Goal: Check status: Check status

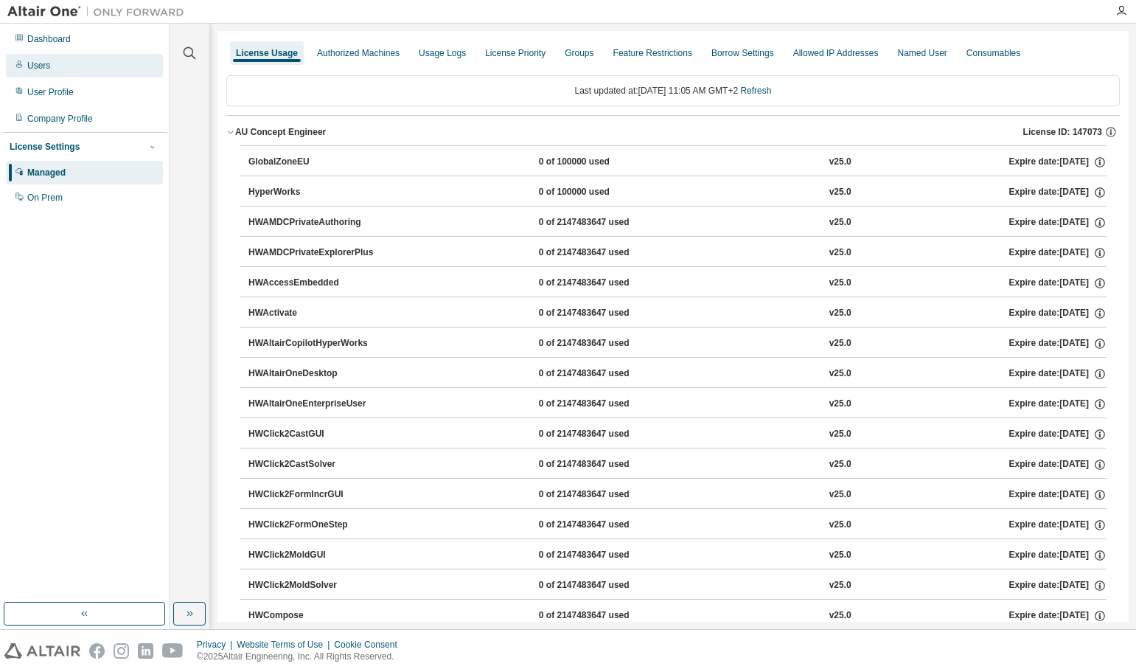
click at [53, 68] on div "Users" at bounding box center [84, 66] width 157 height 24
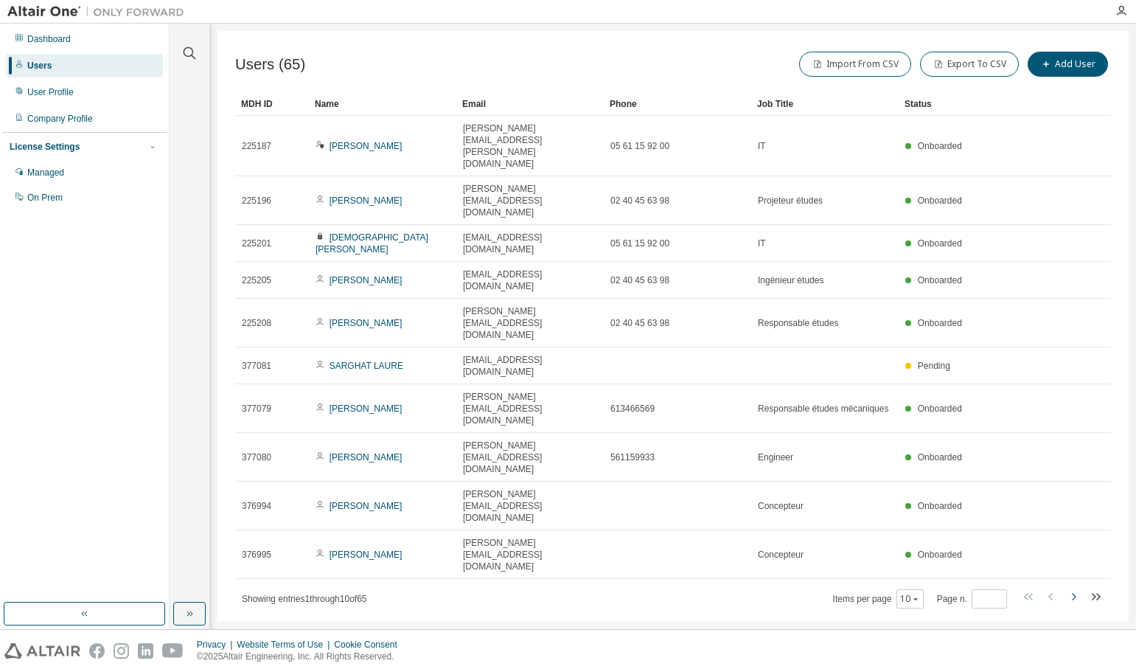
click at [1076, 588] on icon "button" at bounding box center [1074, 597] width 18 height 18
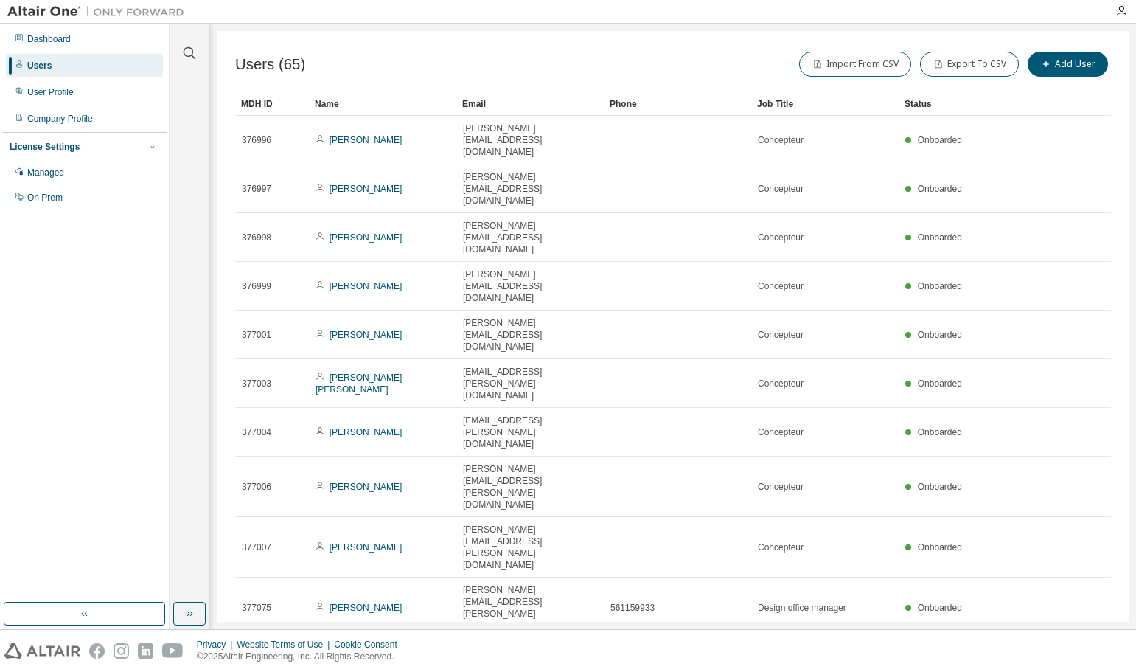
click at [1076, 647] on icon "button" at bounding box center [1074, 656] width 18 height 18
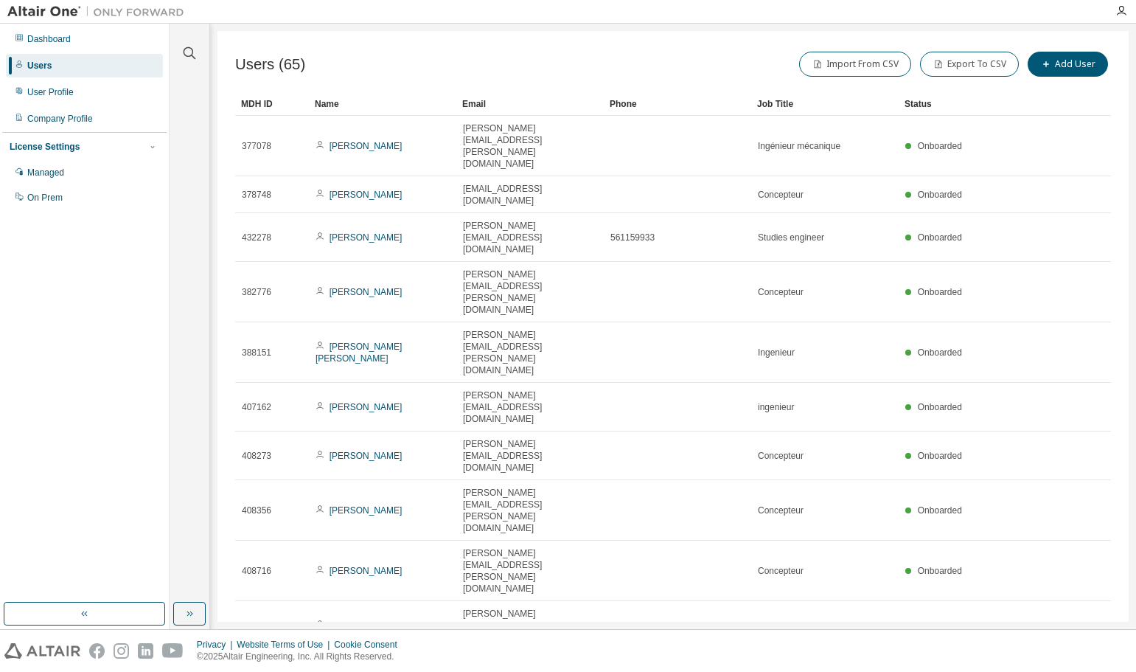
click at [1076, 658] on icon "button" at bounding box center [1074, 667] width 18 height 18
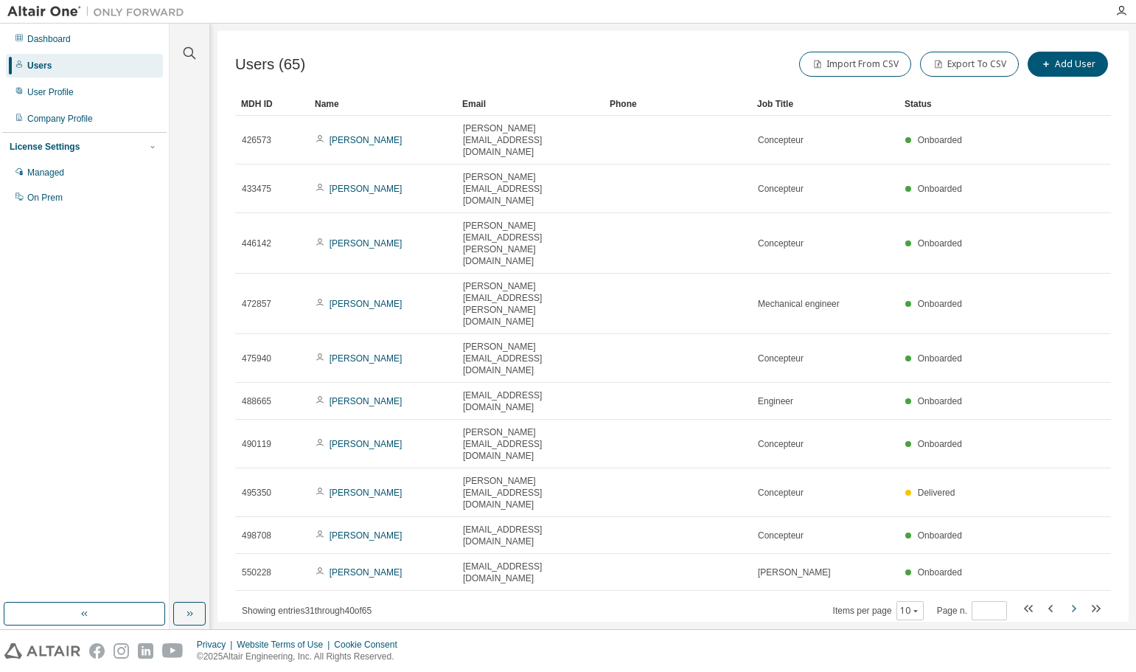
click at [1076, 599] on icon "button" at bounding box center [1074, 608] width 18 height 18
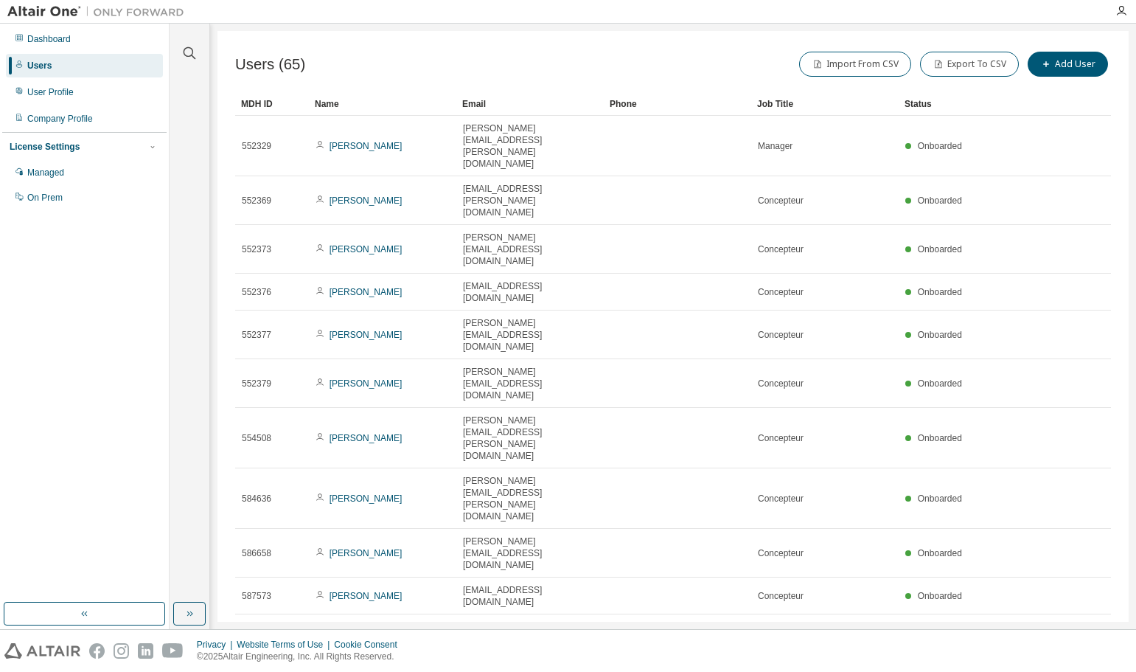
click at [1076, 623] on icon "button" at bounding box center [1074, 632] width 18 height 18
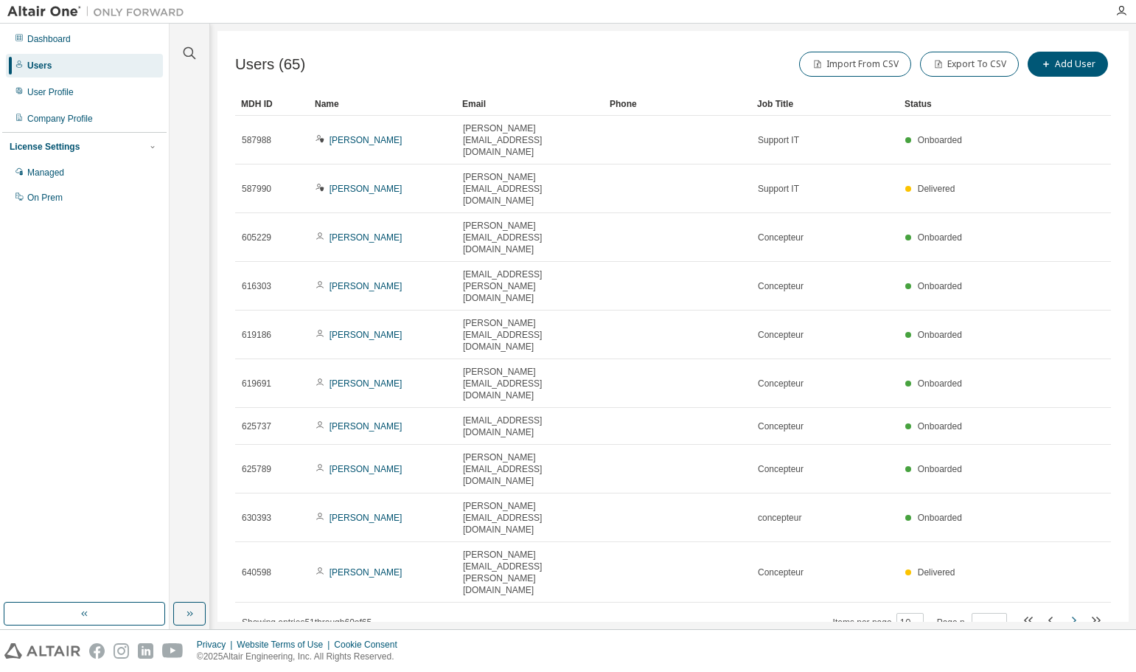
click at [1076, 611] on icon "button" at bounding box center [1074, 620] width 18 height 18
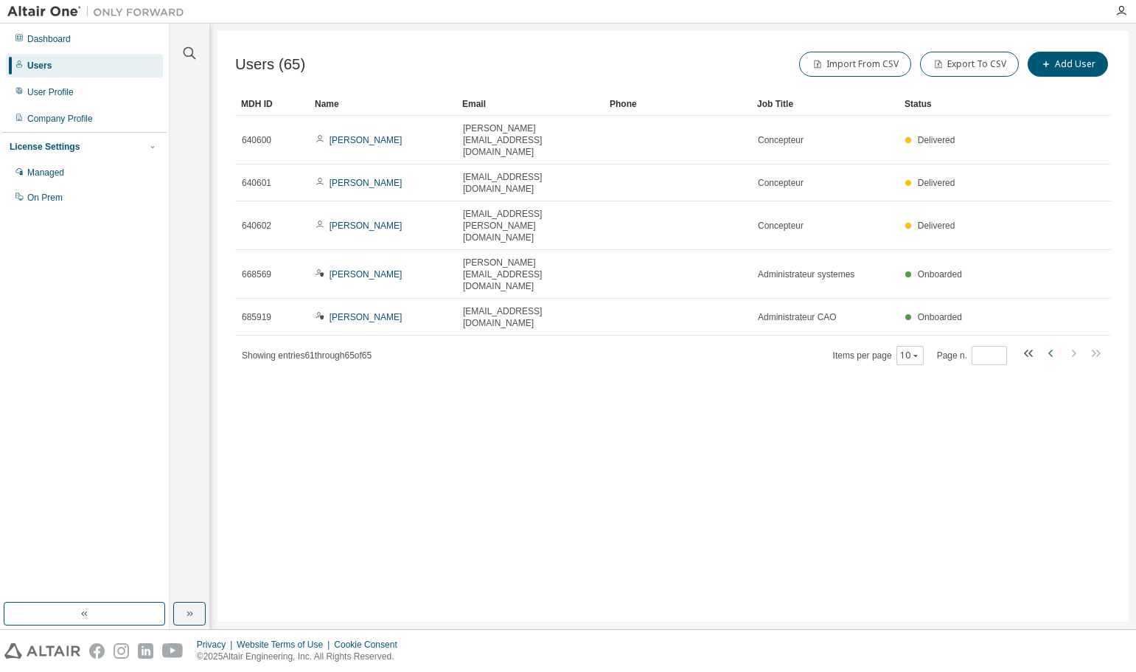
click at [1050, 344] on icon "button" at bounding box center [1051, 353] width 18 height 18
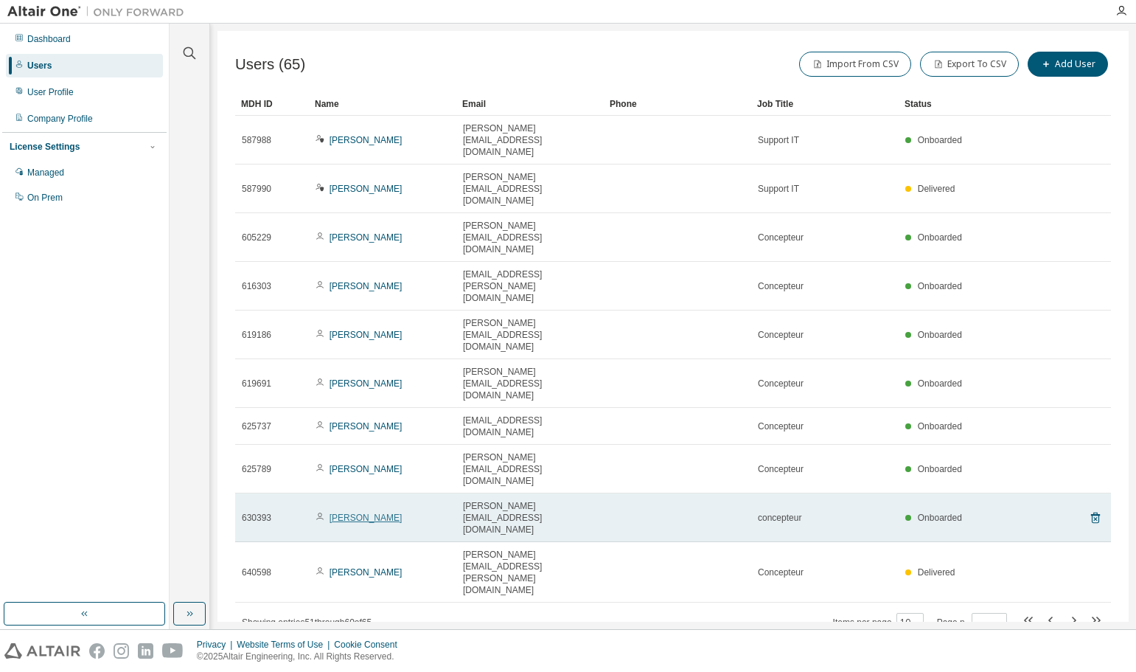
click at [343, 512] on link "[PERSON_NAME]" at bounding box center [366, 517] width 73 height 10
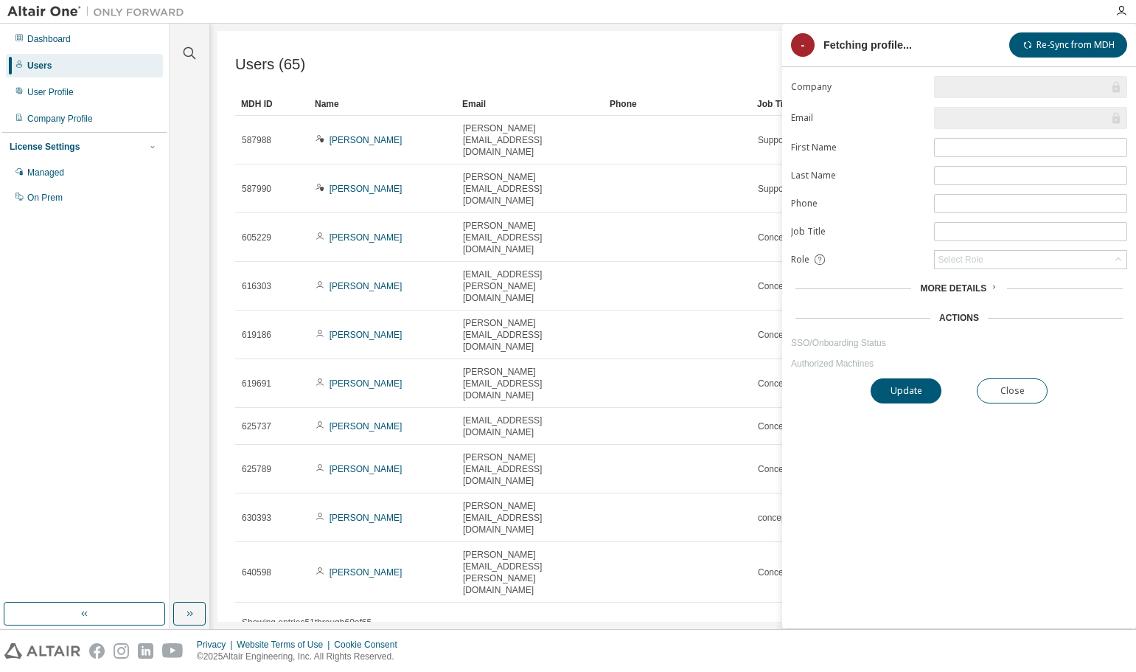
type input "*"
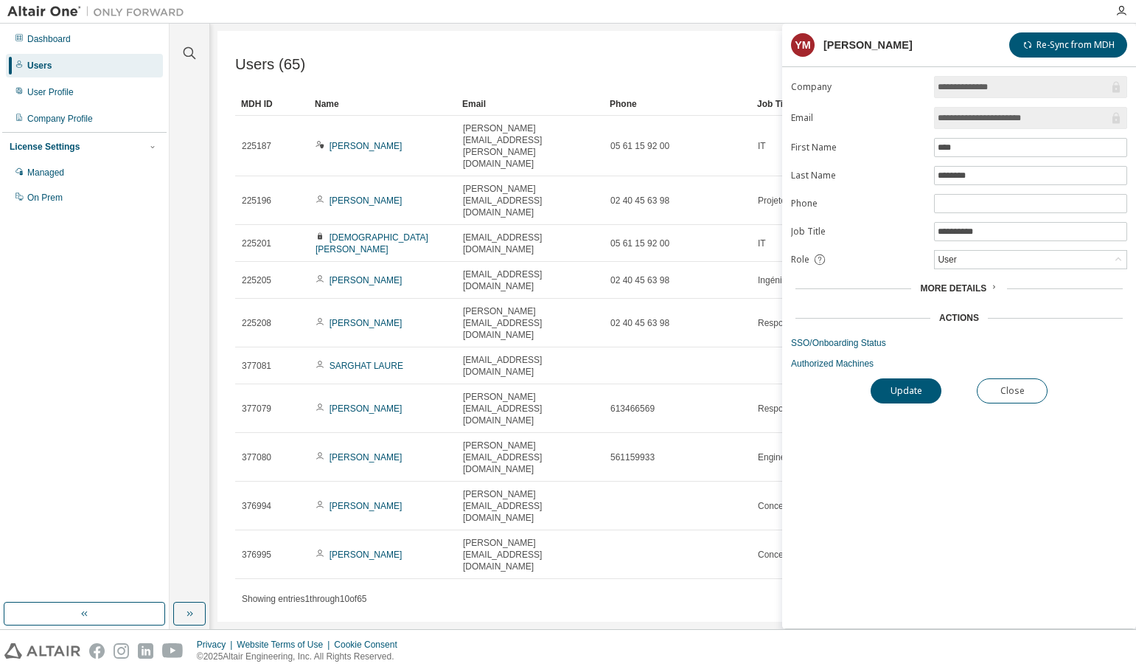
click at [978, 285] on span "More Details" at bounding box center [953, 288] width 66 height 10
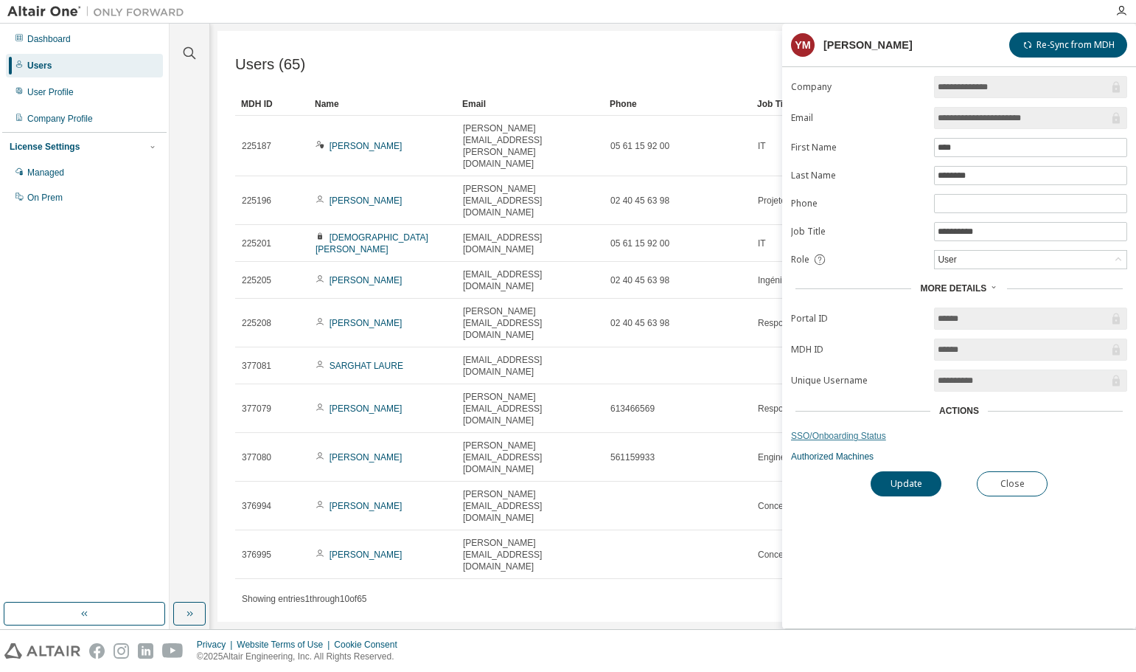
click at [826, 433] on link "SSO/Onboarding Status" at bounding box center [959, 436] width 336 height 12
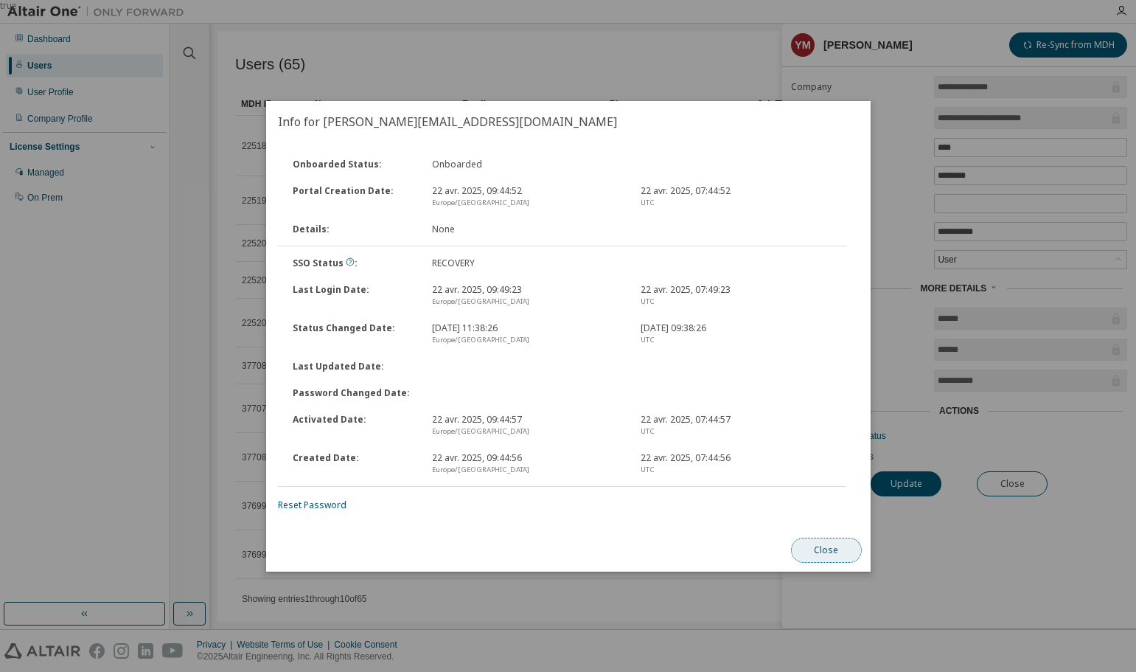
click at [835, 548] on button "Close" at bounding box center [825, 549] width 71 height 25
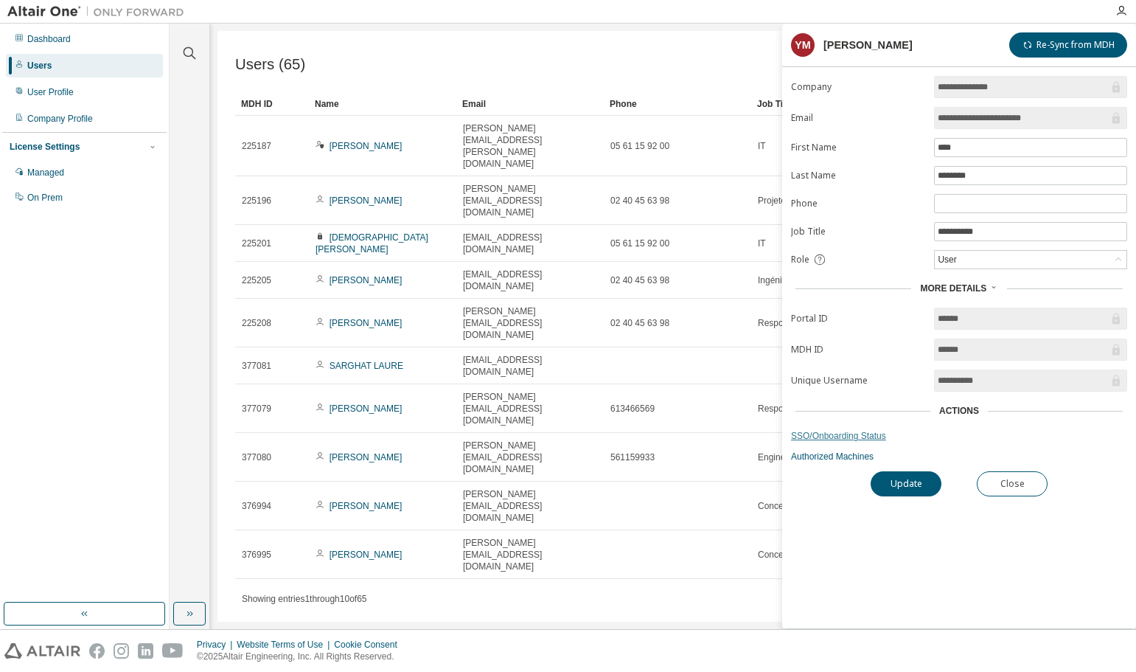
click at [871, 436] on link "SSO/Onboarding Status" at bounding box center [959, 436] width 336 height 12
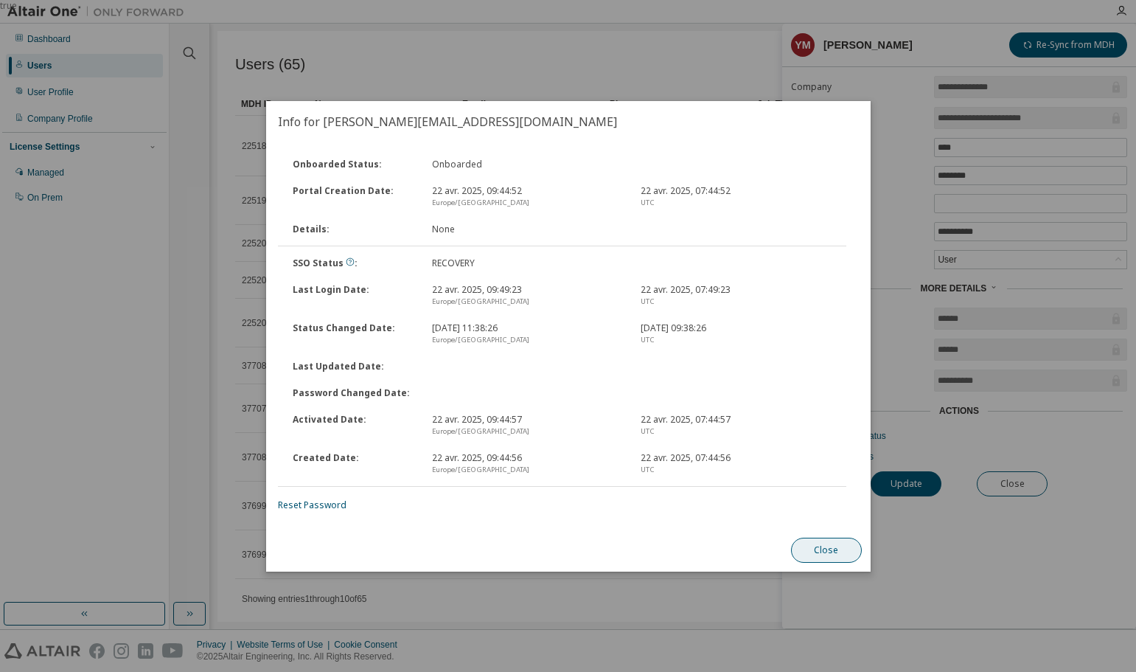
click at [829, 560] on button "Close" at bounding box center [825, 549] width 71 height 25
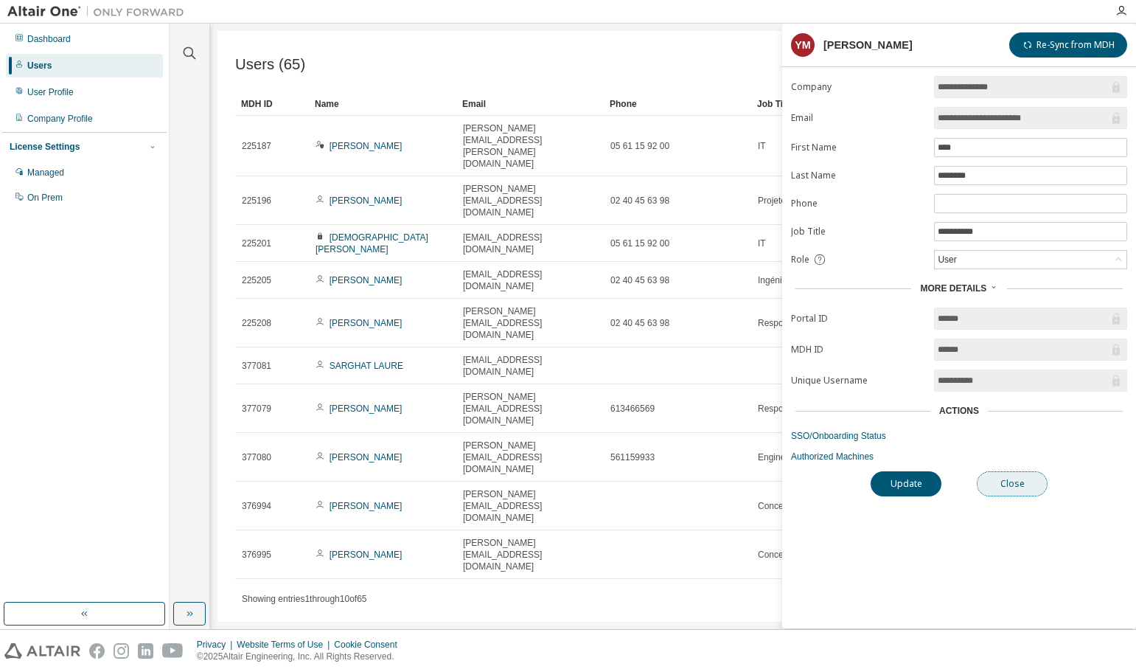
click at [1017, 482] on button "Close" at bounding box center [1012, 483] width 71 height 25
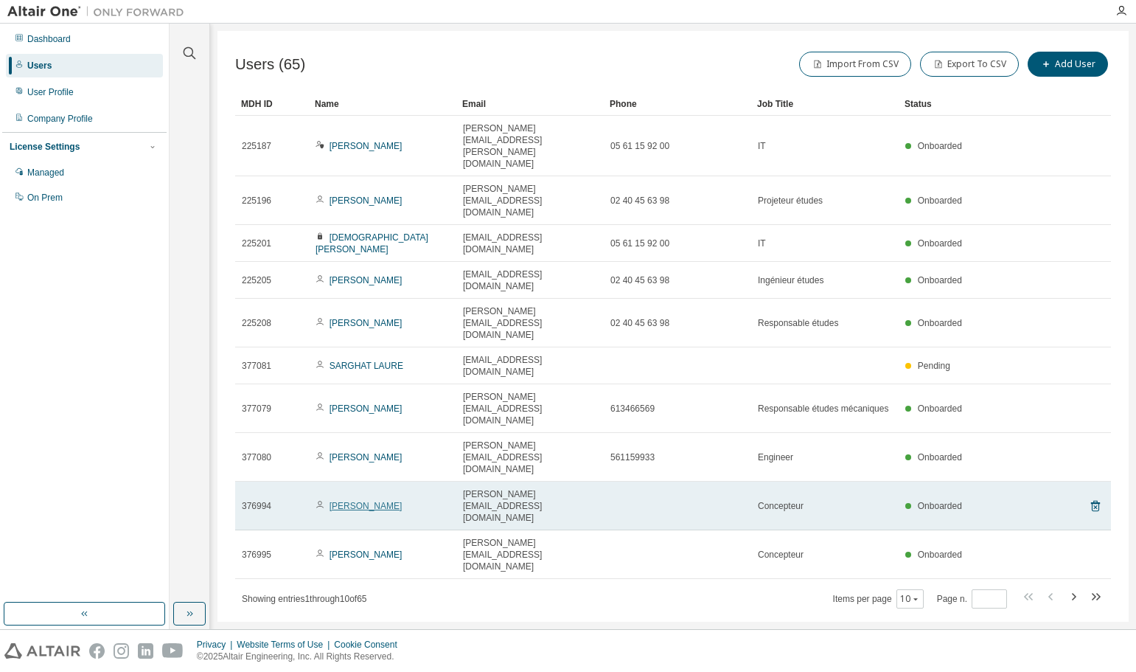
click at [389, 501] on link "[PERSON_NAME]" at bounding box center [366, 506] width 73 height 10
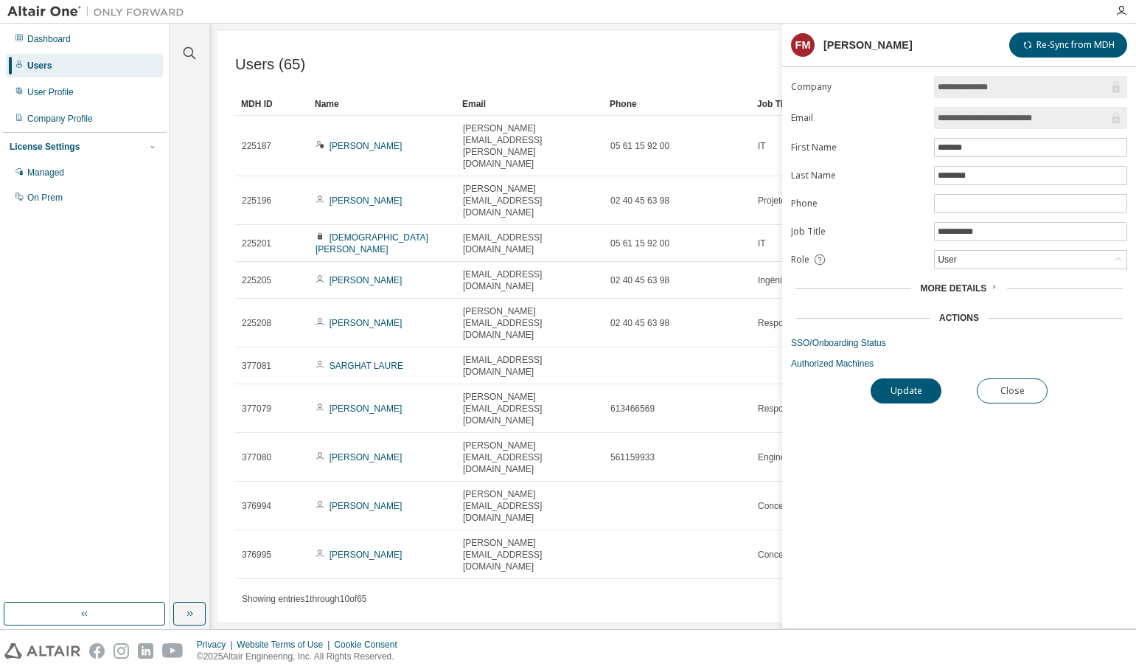
click at [986, 288] on div "More Details" at bounding box center [958, 288] width 77 height 12
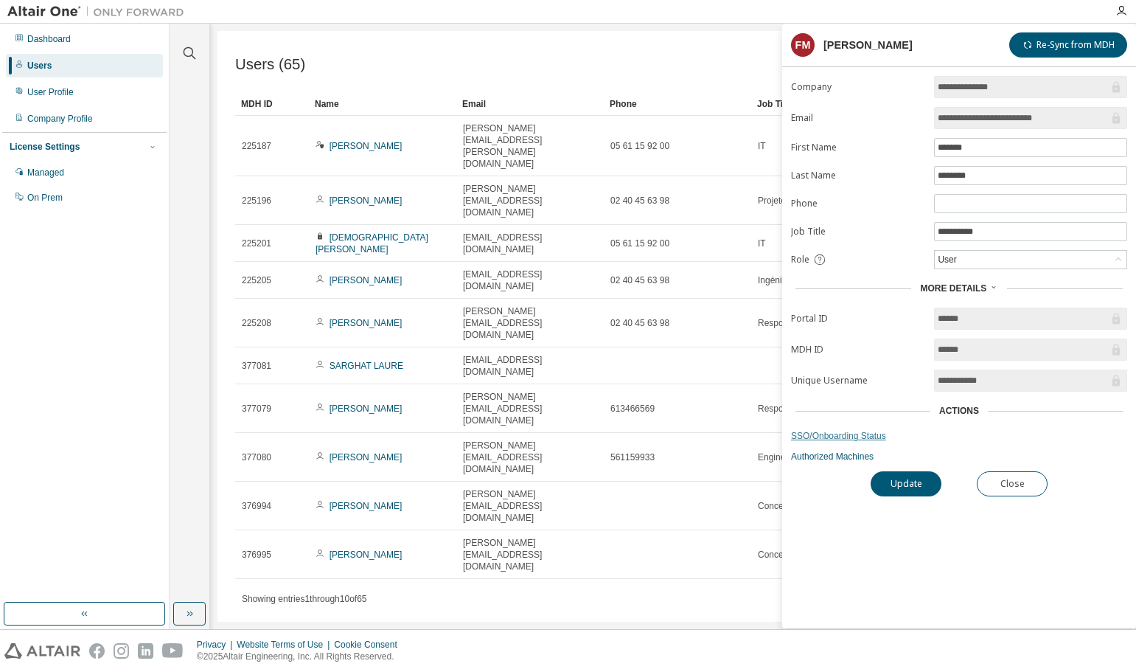
click at [848, 436] on link "SSO/Onboarding Status" at bounding box center [959, 436] width 336 height 12
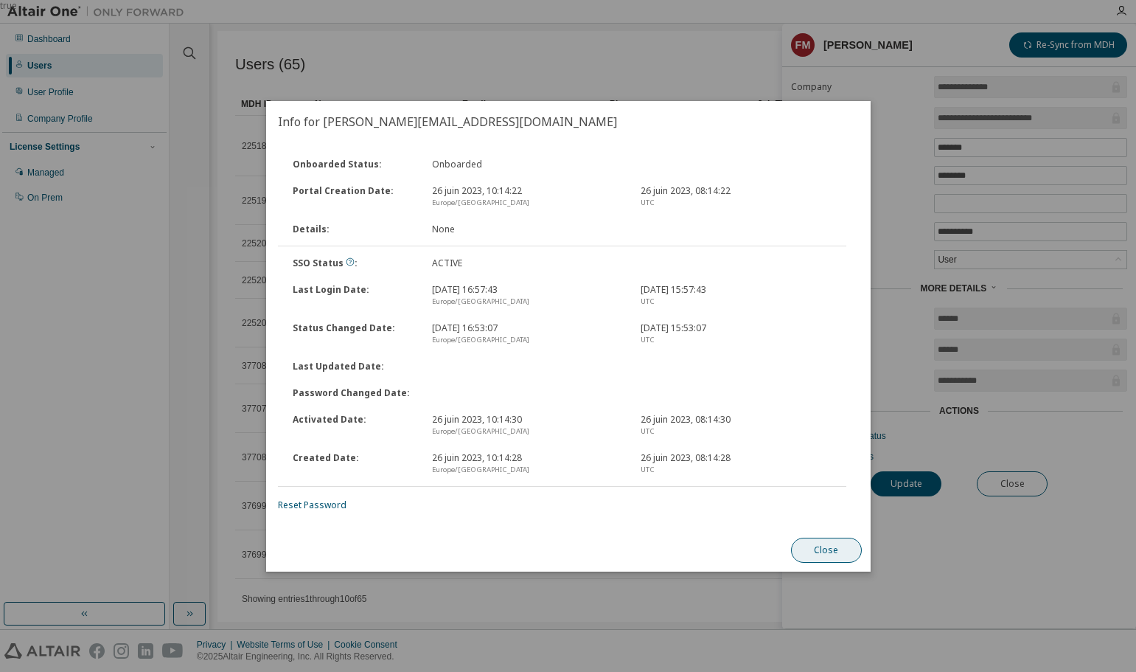
click at [836, 551] on button "Close" at bounding box center [825, 549] width 71 height 25
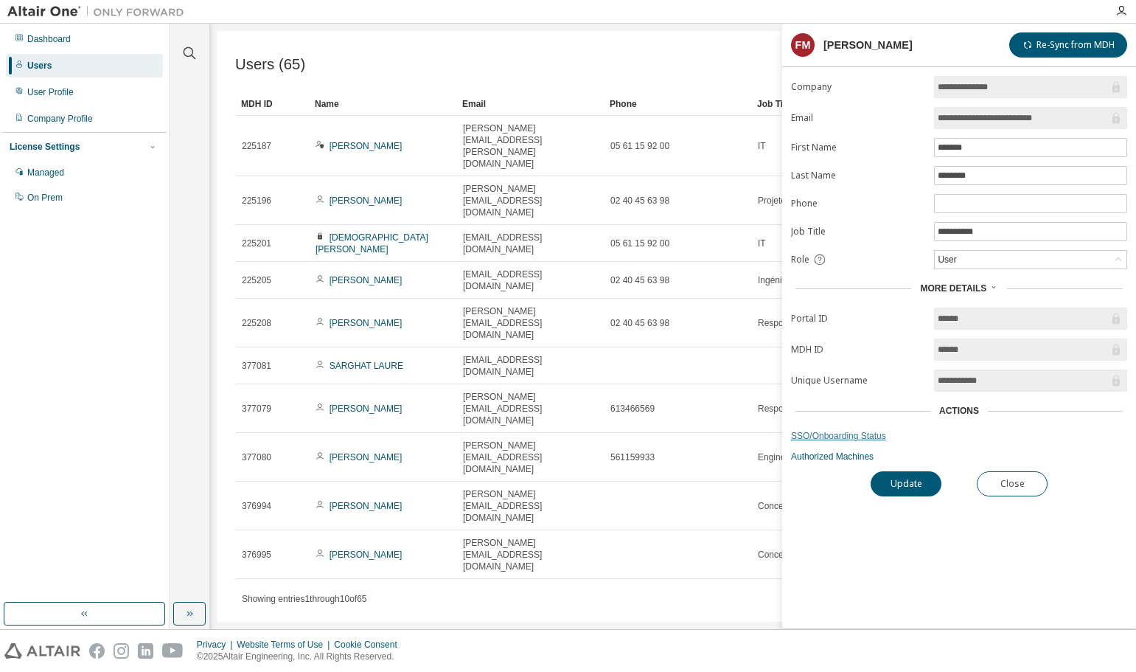
click at [860, 433] on link "SSO/Onboarding Status" at bounding box center [959, 436] width 336 height 12
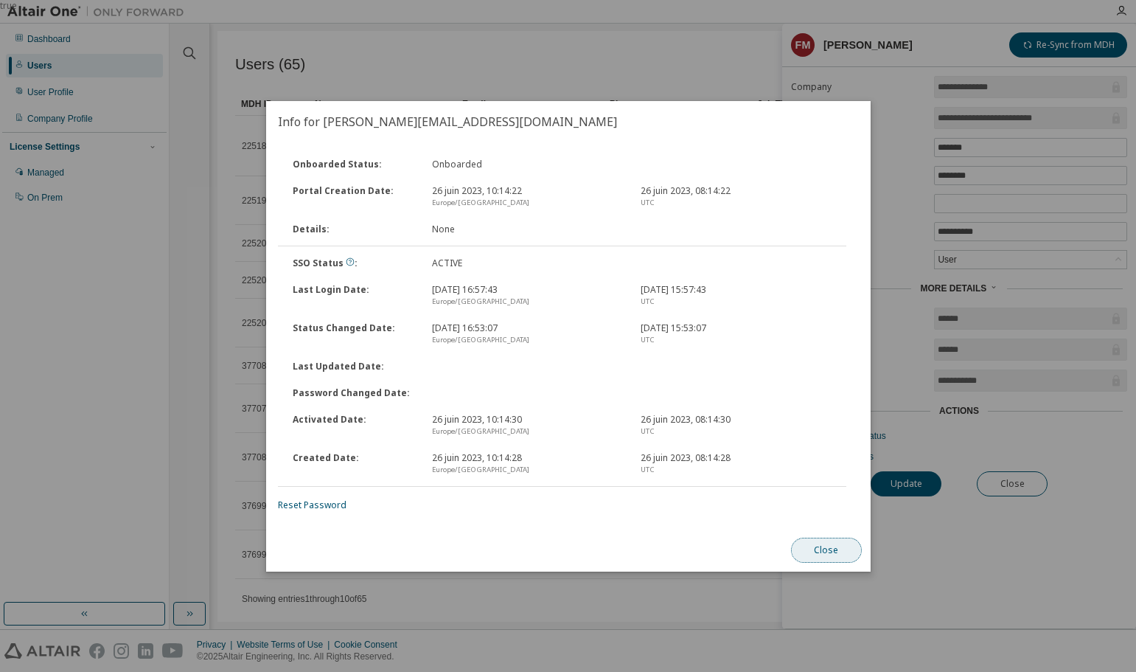
click at [840, 552] on button "Close" at bounding box center [825, 549] width 71 height 25
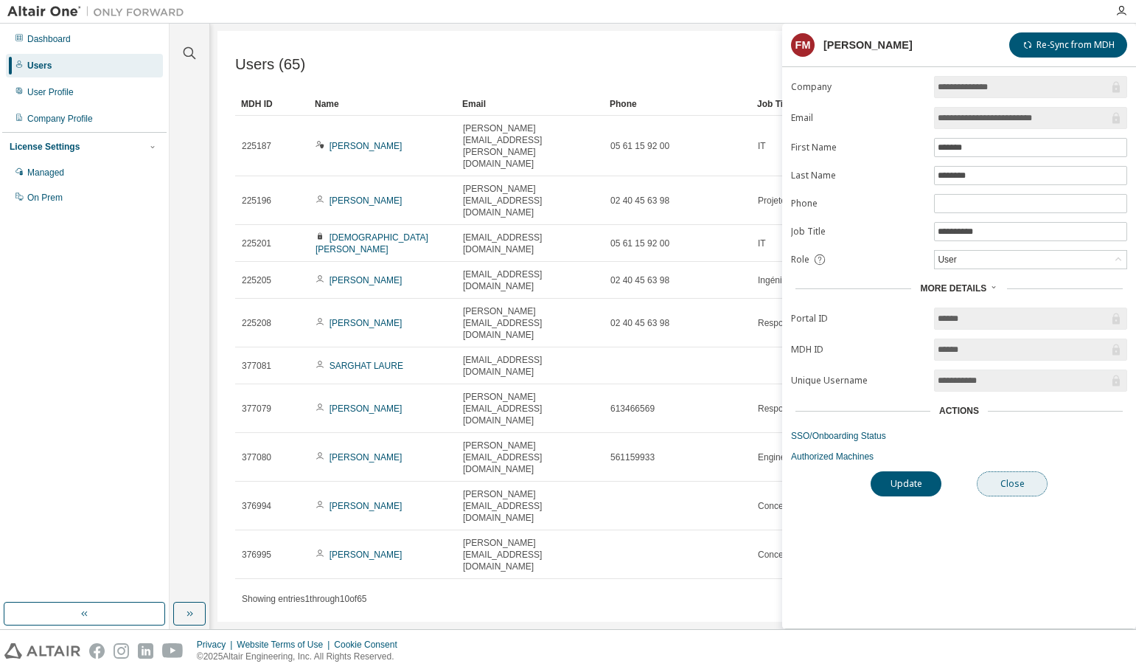
click at [1028, 481] on button "Close" at bounding box center [1012, 483] width 71 height 25
